Goal: Information Seeking & Learning: Learn about a topic

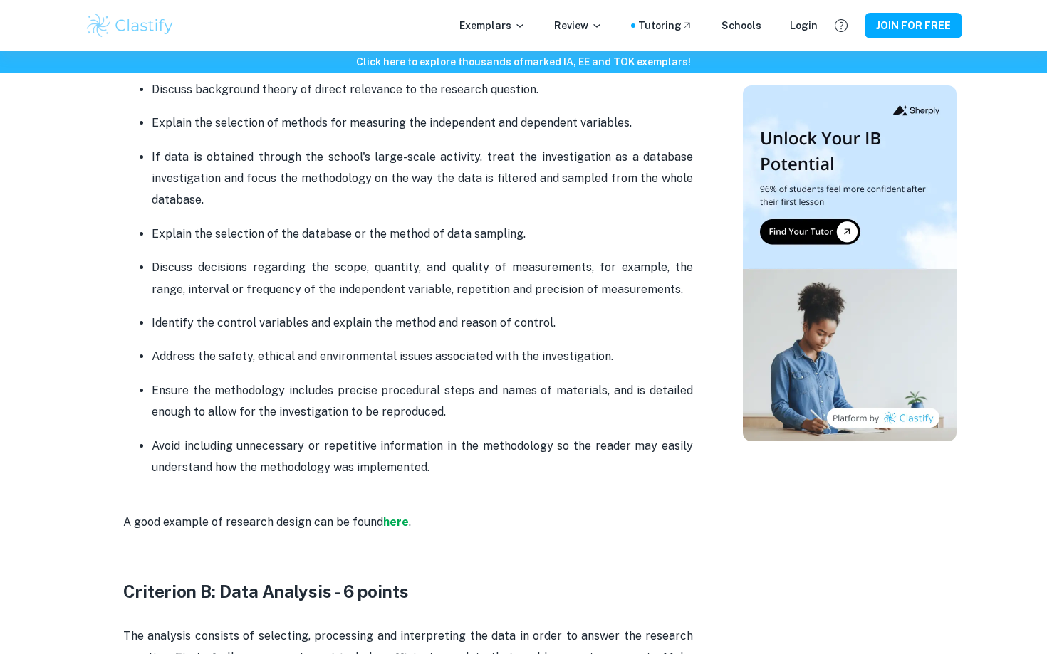
scroll to position [1217, 0]
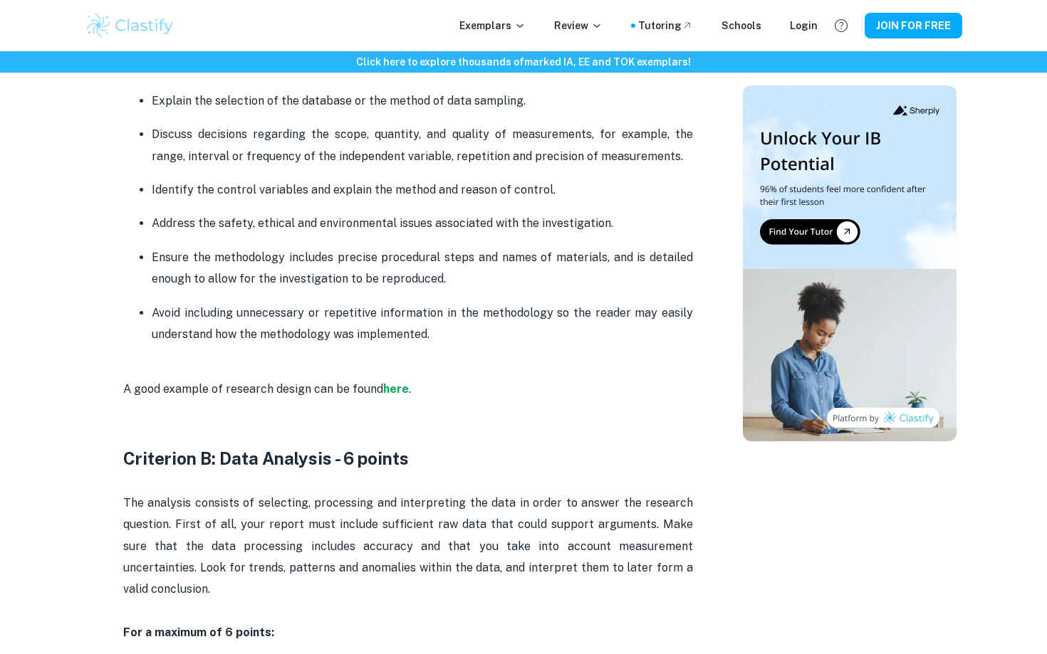
click at [564, 255] on p "Ensure the methodology includes precise procedural steps and names of materials…" at bounding box center [422, 268] width 541 height 43
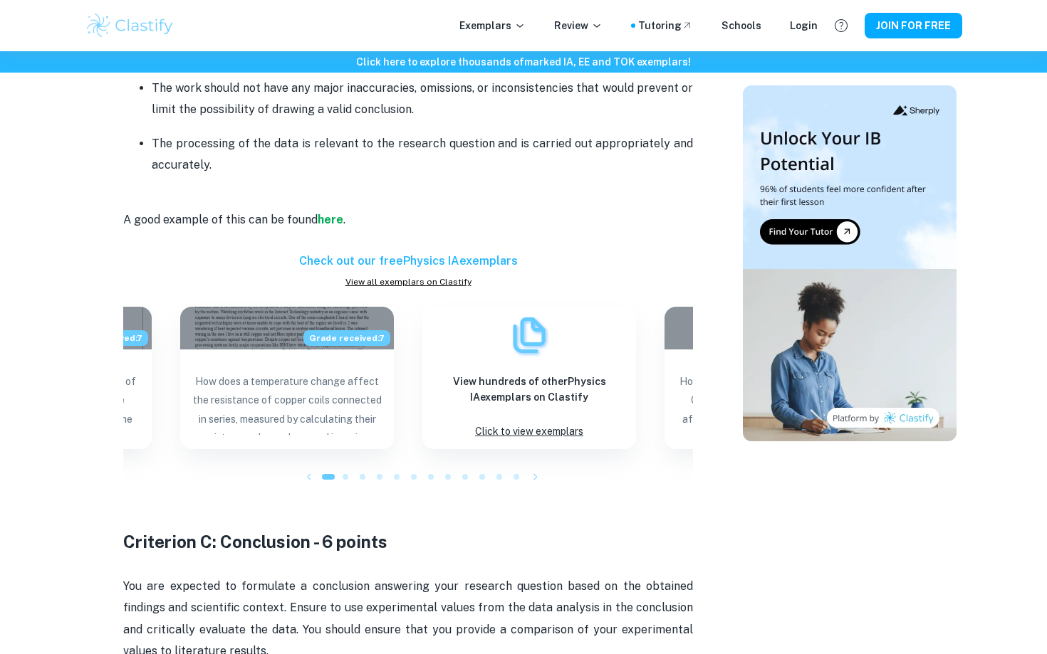
scroll to position [2051, 0]
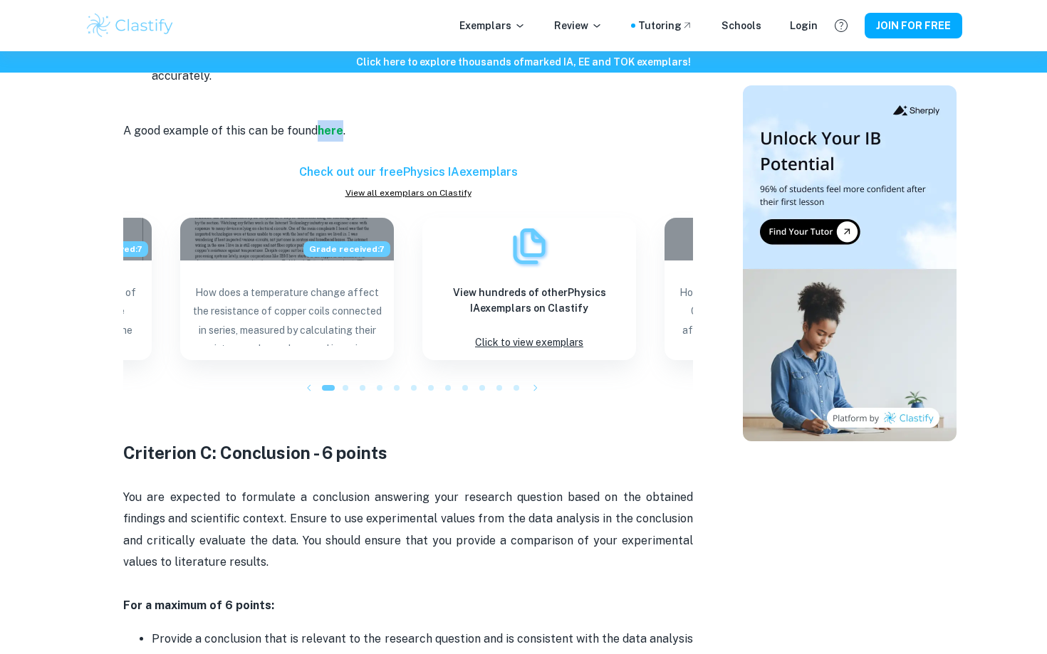
click at [505, 108] on p "A good example of this can be found here ." at bounding box center [408, 130] width 570 height 65
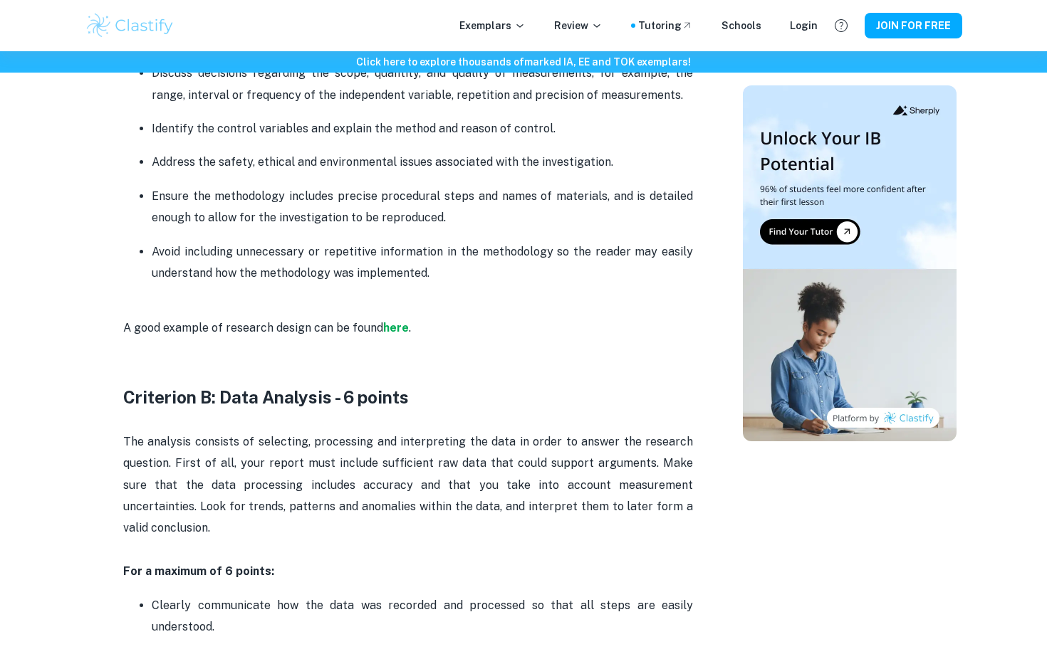
scroll to position [1133, 0]
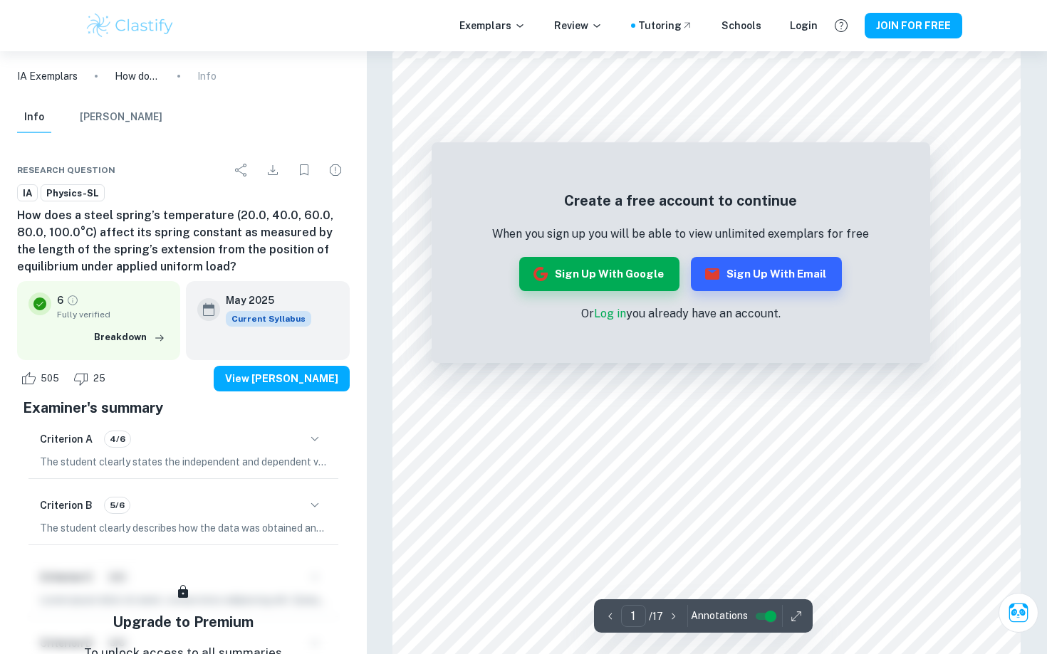
scroll to position [878, 0]
